Goal: Transaction & Acquisition: Download file/media

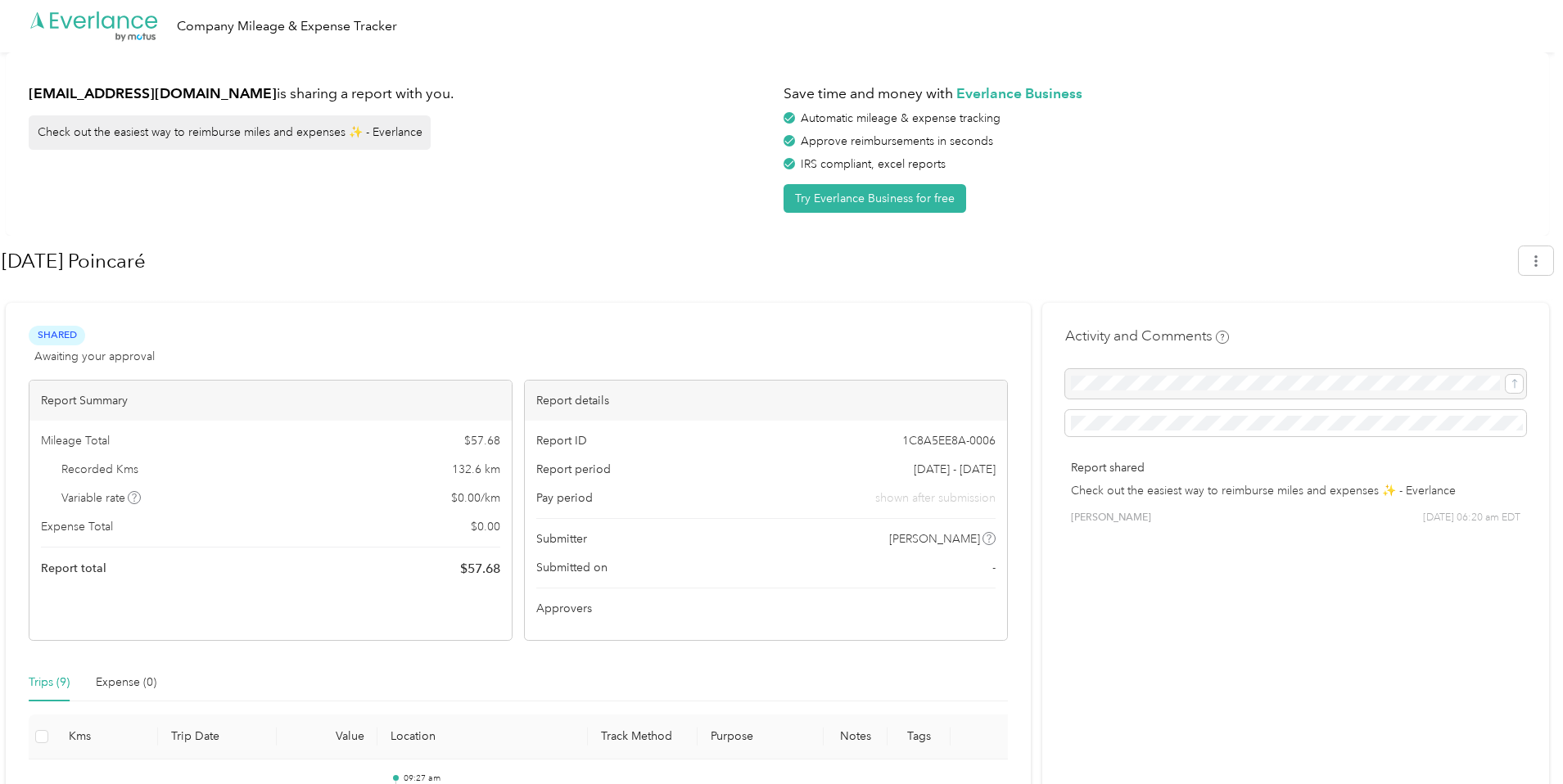
click at [1533, 244] on div "[DATE] Poincaré" at bounding box center [778, 264] width 1551 height 48
click at [1533, 249] on button "button" at bounding box center [1535, 260] width 34 height 29
click at [1493, 330] on span "Download" at bounding box center [1497, 338] width 54 height 17
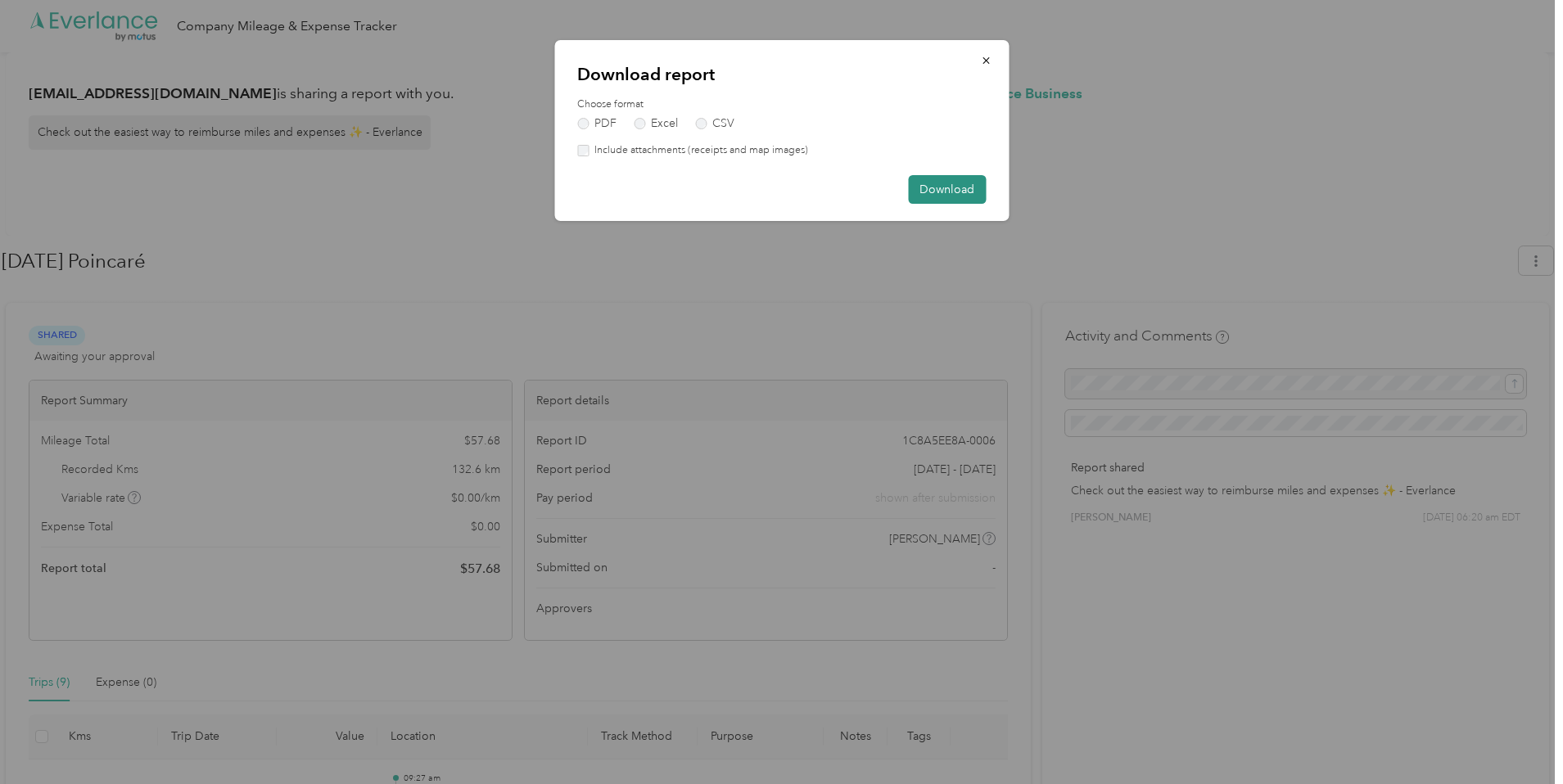
click at [937, 195] on button "Download" at bounding box center [947, 189] width 78 height 29
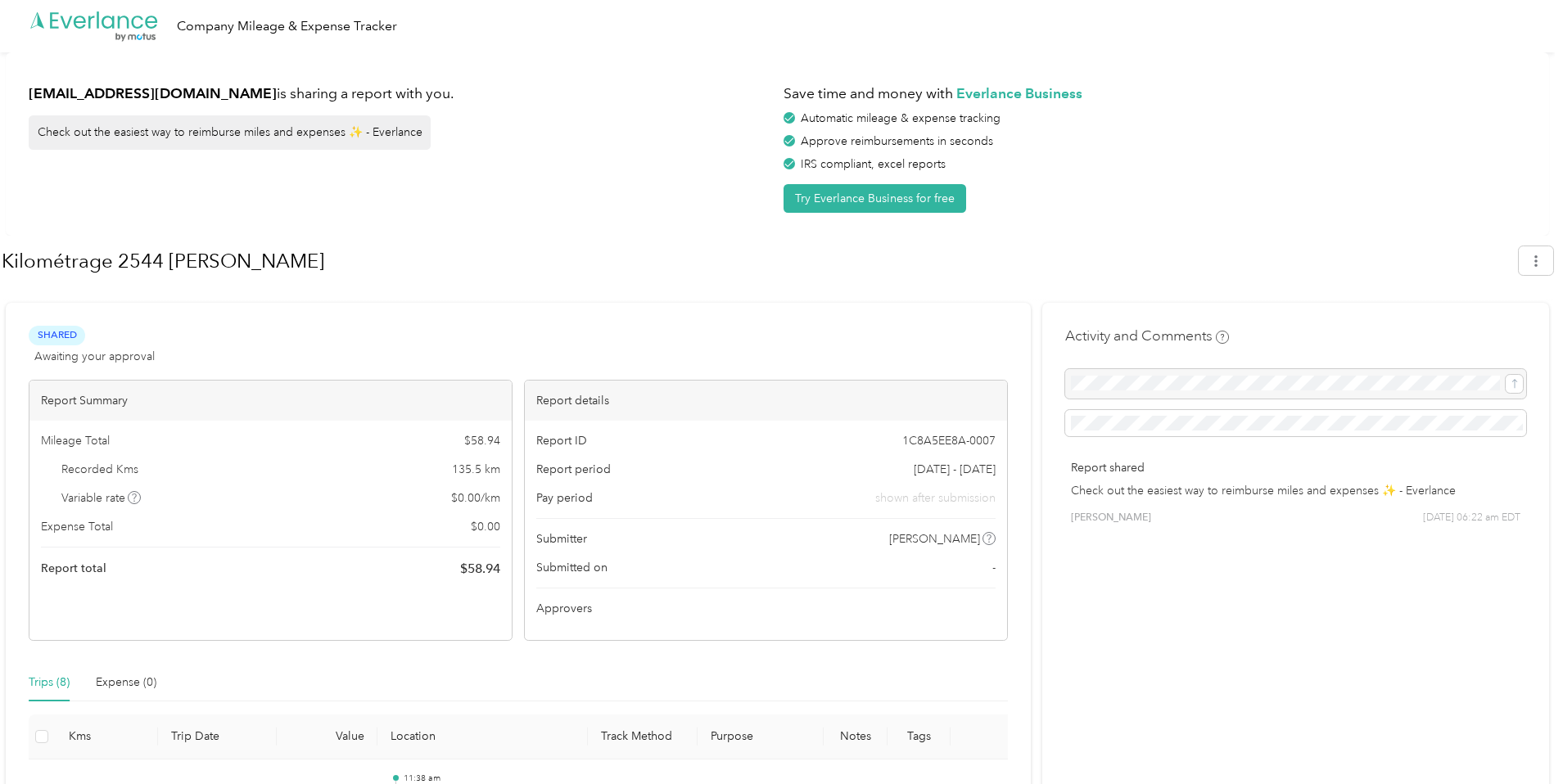
click at [1538, 272] on button "button" at bounding box center [1535, 260] width 34 height 29
click at [1494, 330] on span "Download" at bounding box center [1497, 338] width 54 height 17
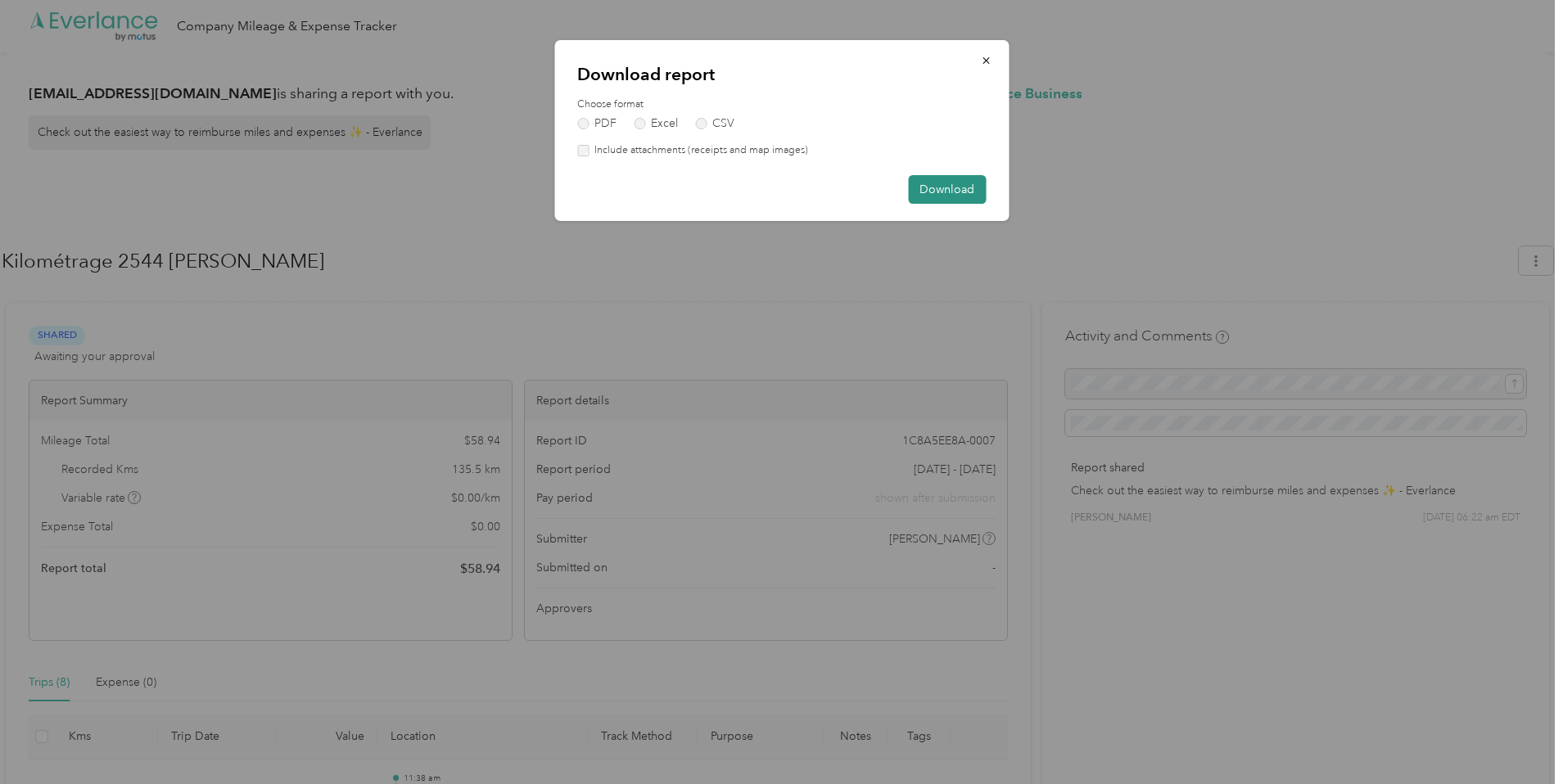
click at [943, 180] on button "Download" at bounding box center [947, 189] width 78 height 29
